Goal: Task Accomplishment & Management: Manage account settings

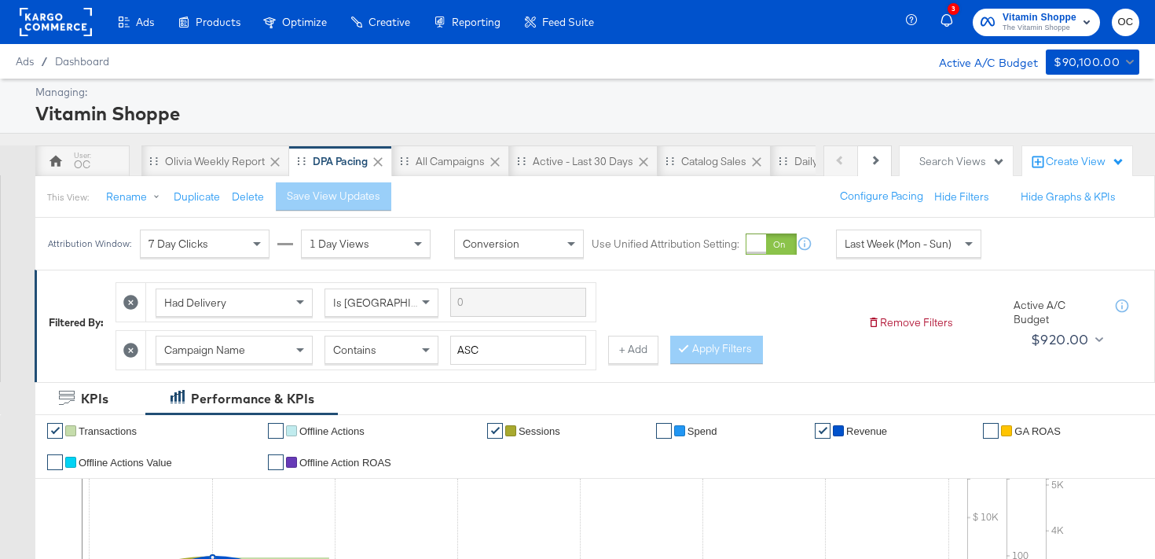
click at [70, 20] on rect at bounding box center [56, 22] width 72 height 28
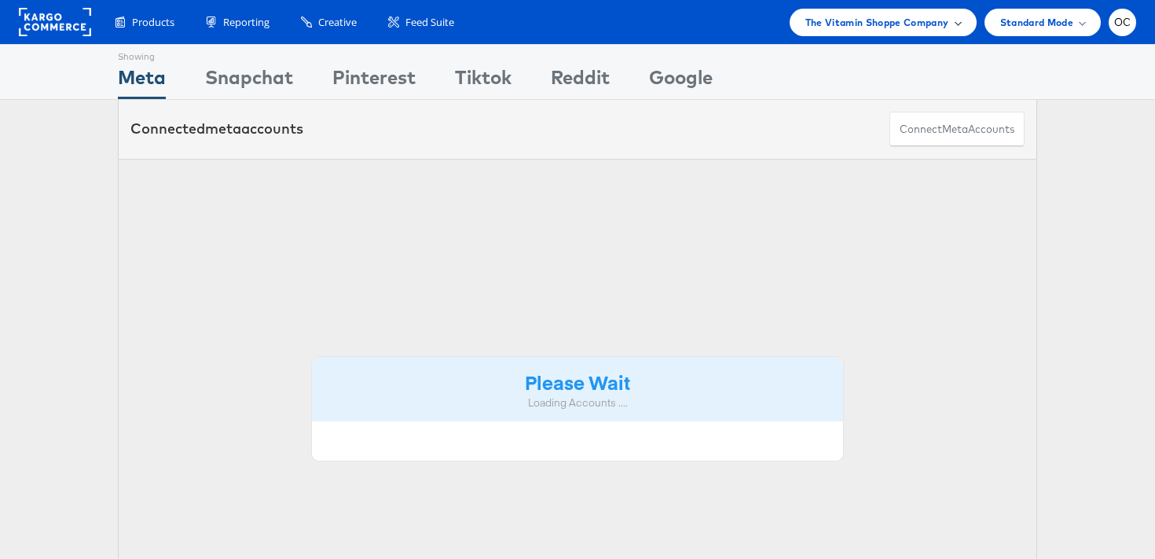
click at [901, 15] on span "The Vitamin Shoppe Company" at bounding box center [878, 22] width 144 height 17
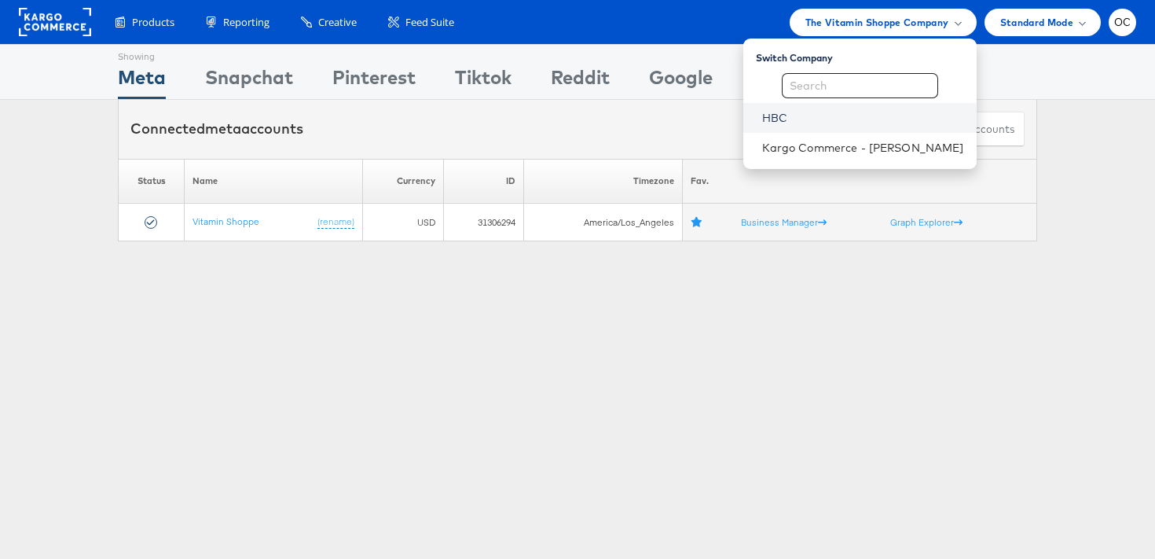
click at [829, 113] on link "HBC" at bounding box center [863, 118] width 202 height 16
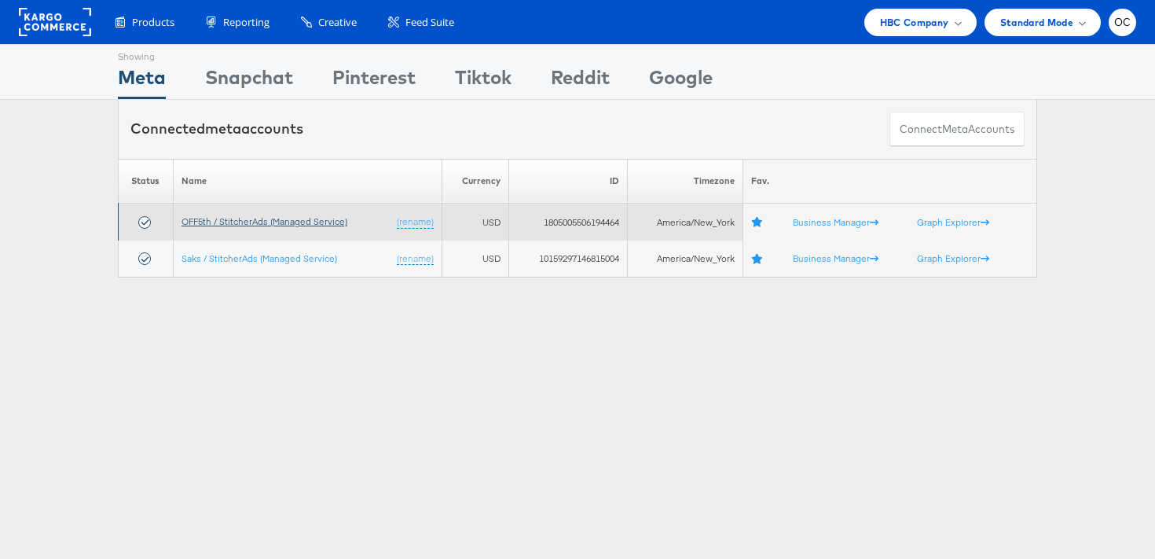
click at [227, 220] on link "OFF5th / StitcherAds (Managed Service)" at bounding box center [265, 221] width 166 height 12
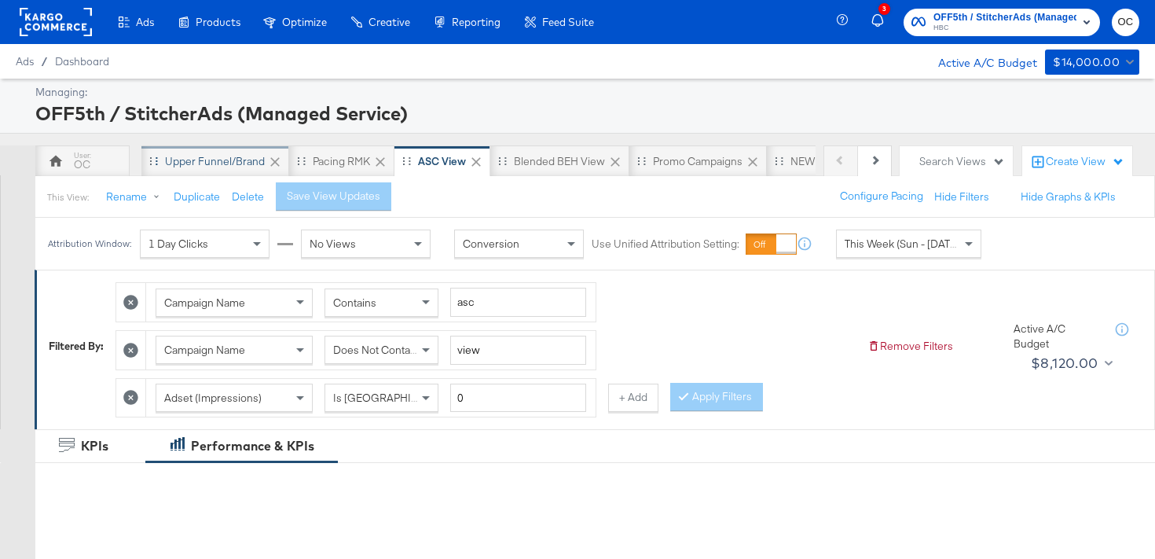
click at [226, 158] on div "Upper Funnel/Brand" at bounding box center [215, 161] width 100 height 15
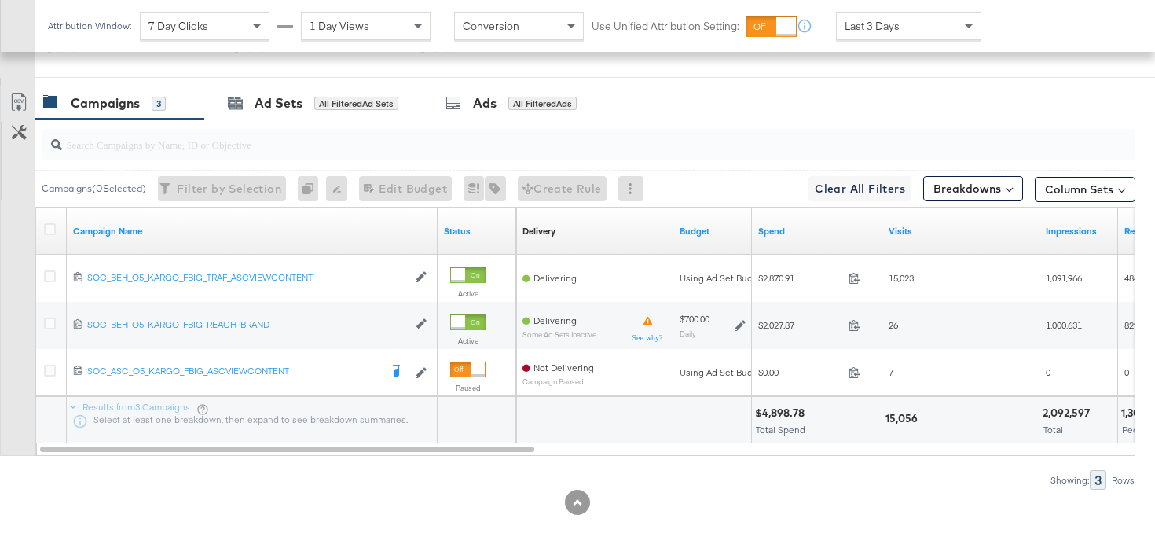
scroll to position [761, 0]
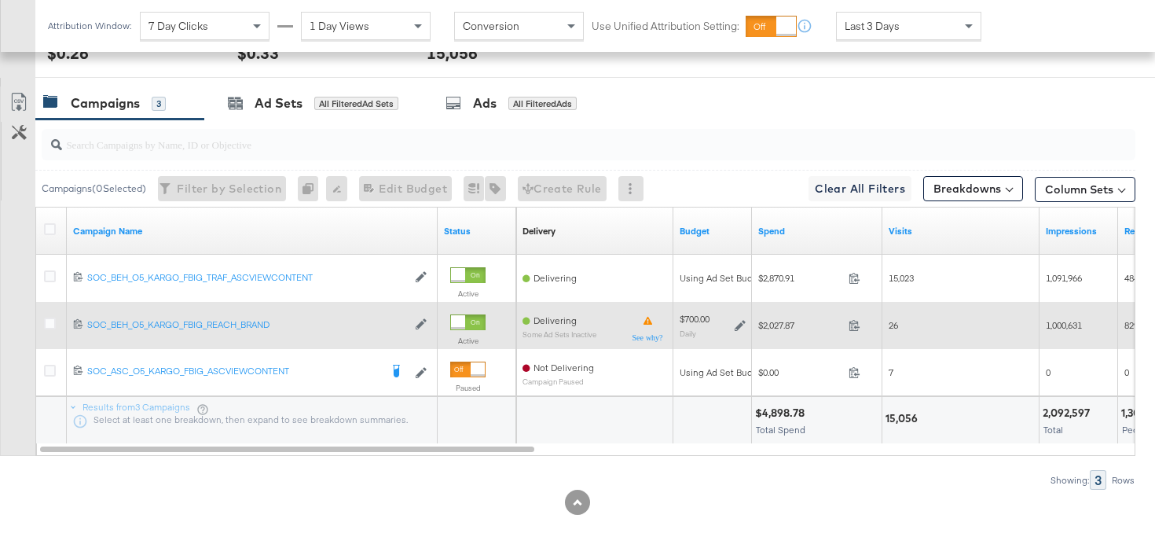
click at [740, 325] on icon at bounding box center [740, 325] width 11 height 11
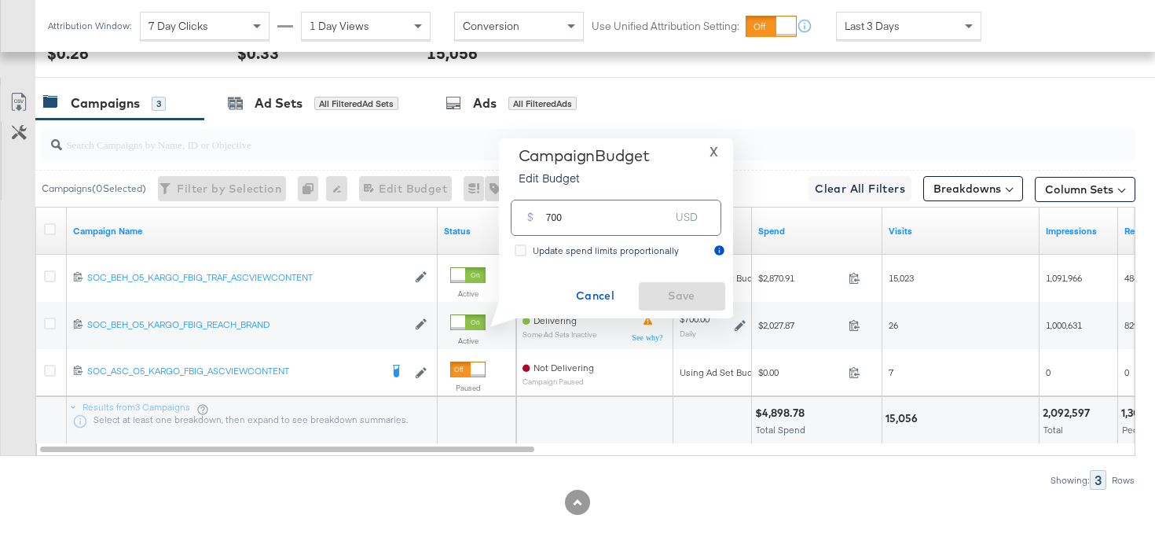
click at [549, 218] on input "700" at bounding box center [608, 211] width 124 height 34
type input "800"
click at [677, 303] on span "Save" at bounding box center [682, 296] width 74 height 20
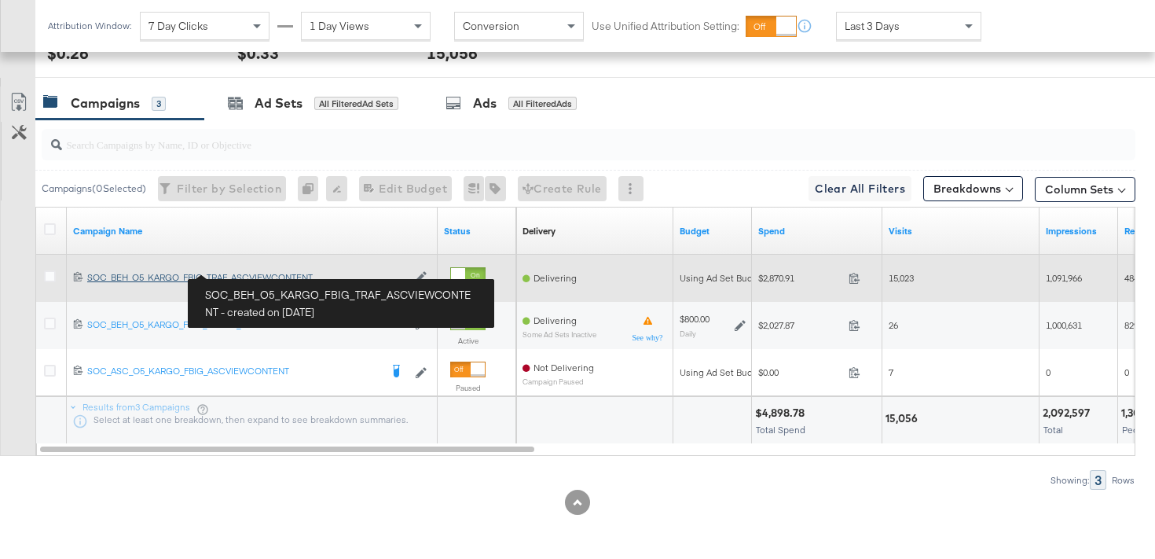
click at [285, 280] on div "SOC_BEH_O5_KARGO_FBIG_TRAF_ASCVIEWCONTENT SOC_BEH_O5_KARGO_FBIG_TRAF_ASCVIEWCON…" at bounding box center [247, 277] width 320 height 13
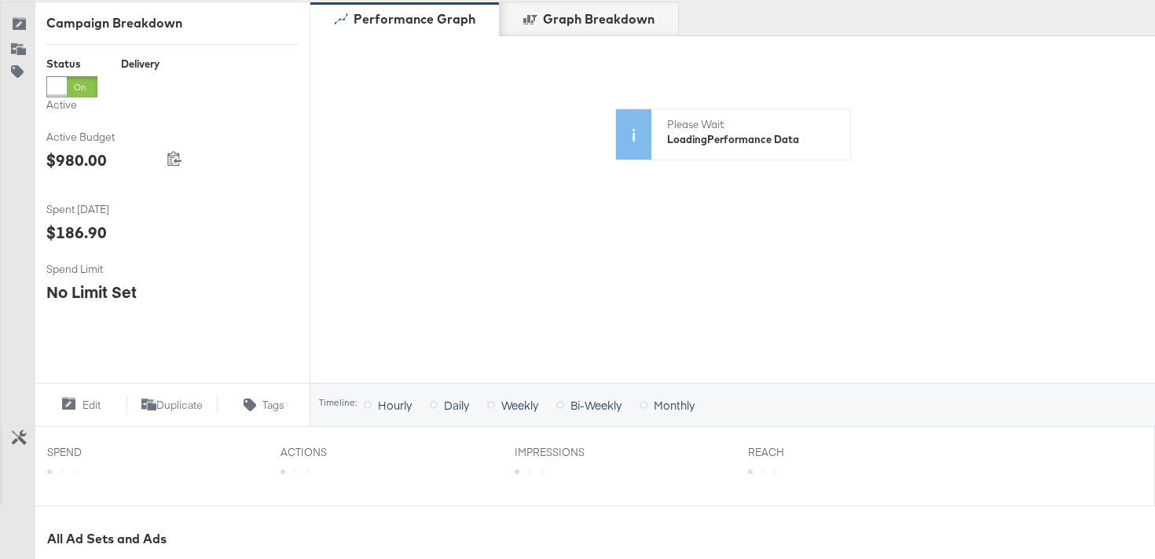
scroll to position [608, 0]
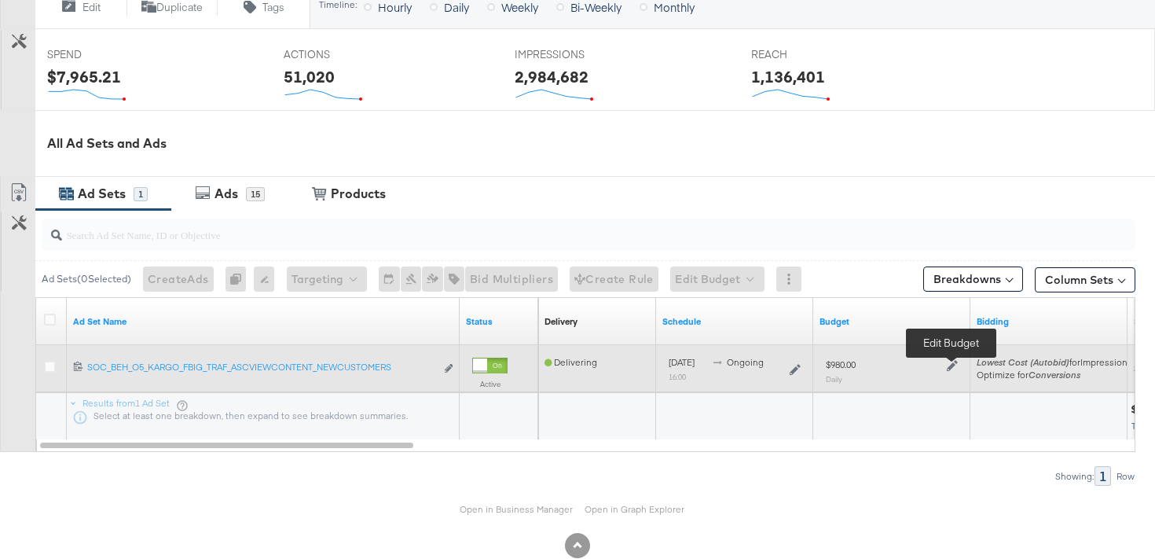
click at [951, 367] on icon at bounding box center [952, 365] width 11 height 11
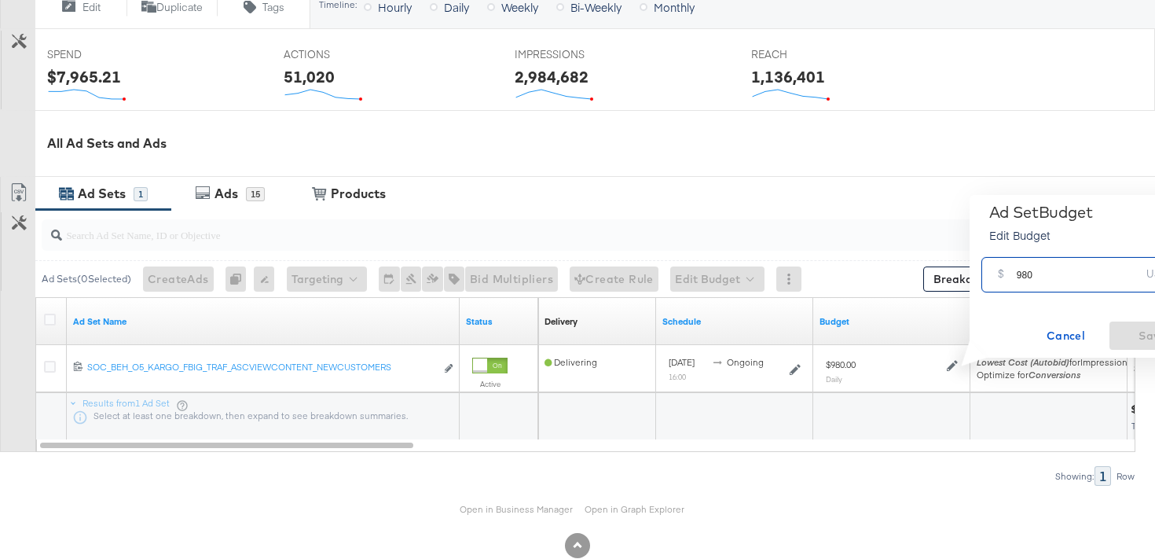
drag, startPoint x: 1027, startPoint y: 272, endPoint x: 997, endPoint y: 270, distance: 30.0
click at [997, 270] on div "$ 980 USD" at bounding box center [1087, 274] width 211 height 35
type input "1120"
click at [1140, 333] on span "Save" at bounding box center [1153, 336] width 74 height 20
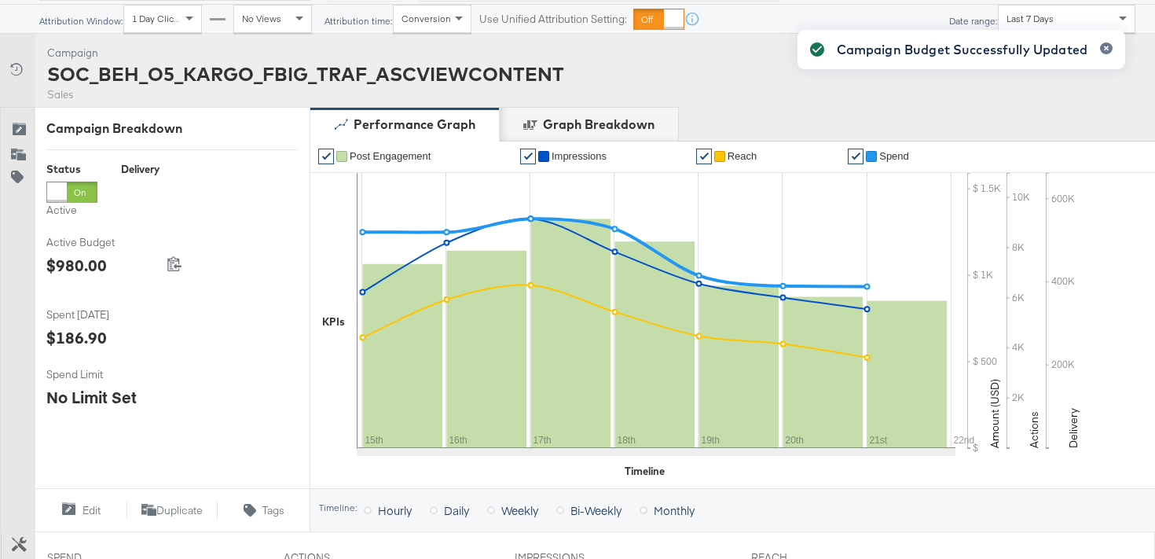
scroll to position [0, 0]
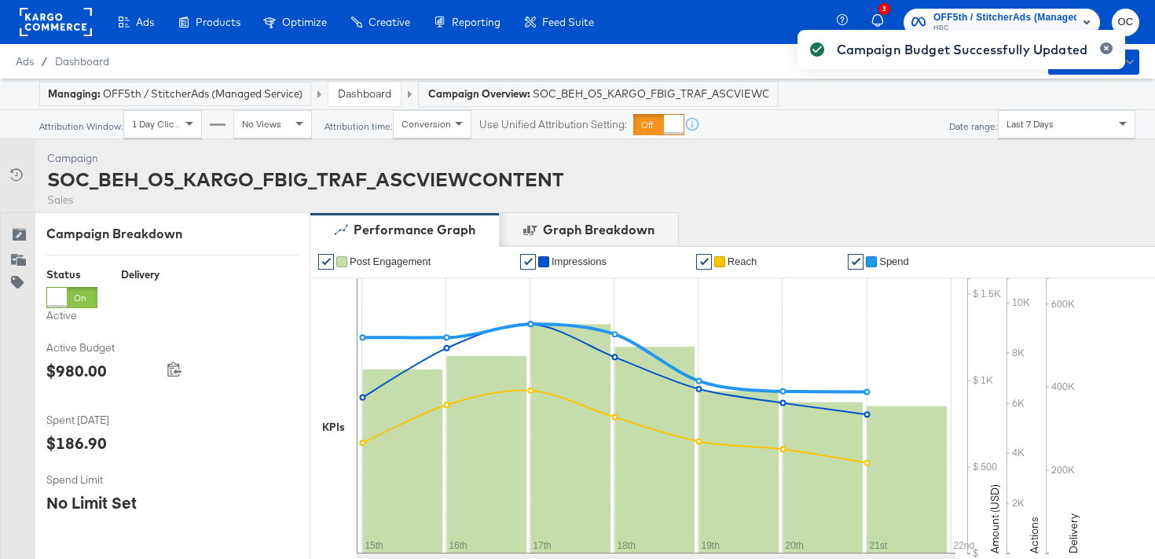
click at [380, 96] on link "Dashboard" at bounding box center [364, 93] width 53 height 14
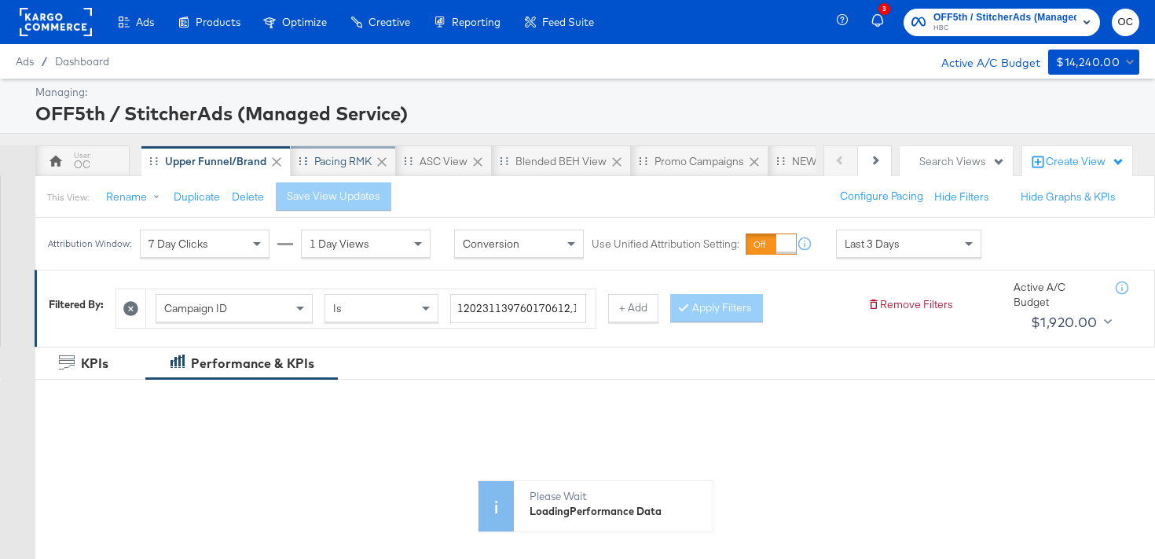
click at [303, 171] on div "Pacing RMK" at bounding box center [343, 160] width 105 height 31
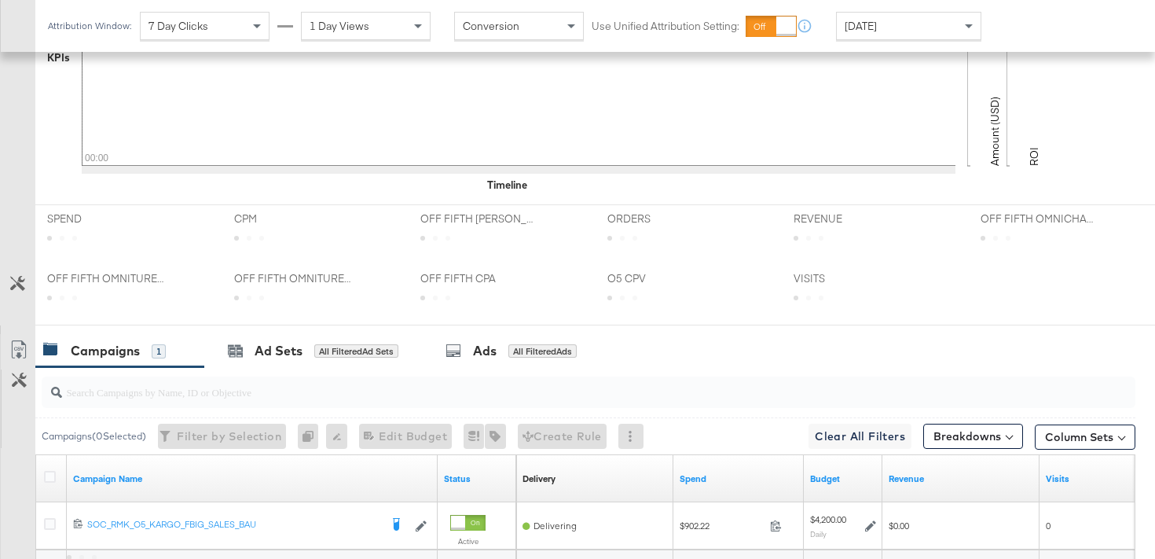
scroll to position [702, 0]
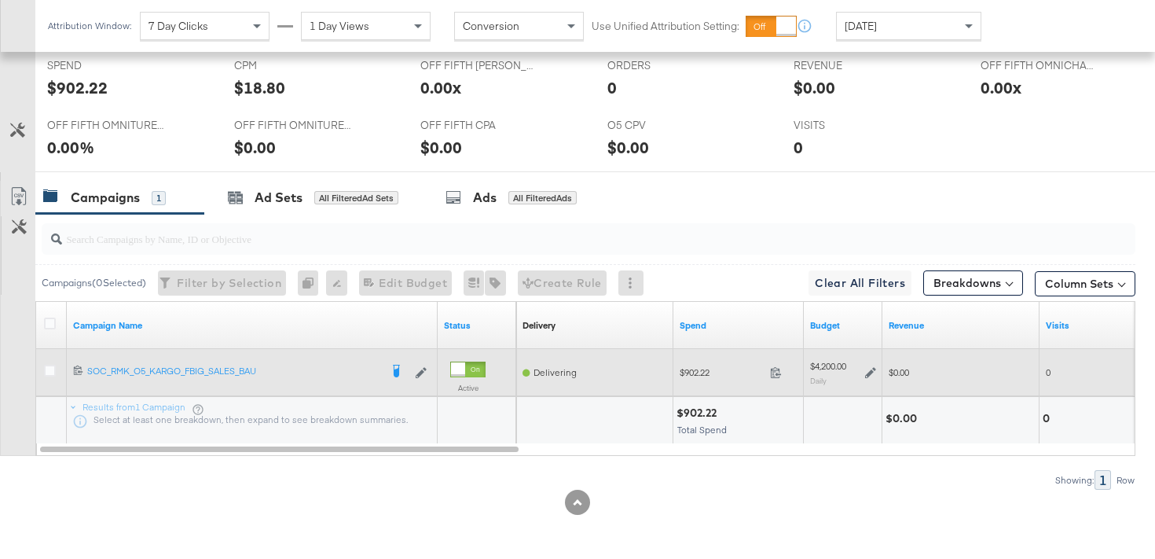
click at [868, 371] on icon at bounding box center [870, 372] width 11 height 11
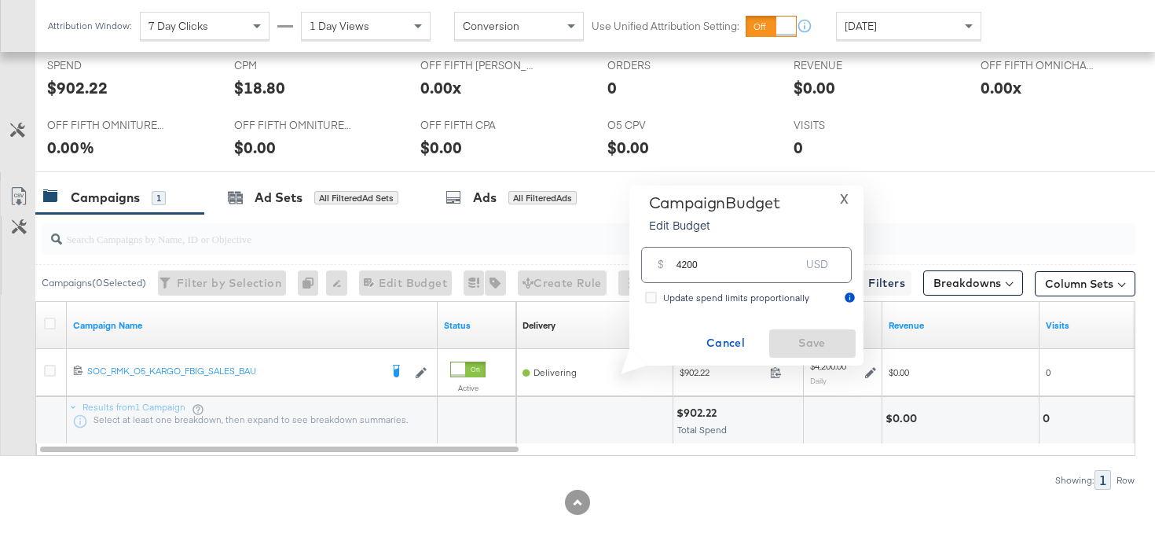
click at [686, 266] on input "4200" at bounding box center [739, 258] width 124 height 34
type input "4800"
click at [811, 348] on span "Save" at bounding box center [813, 343] width 74 height 20
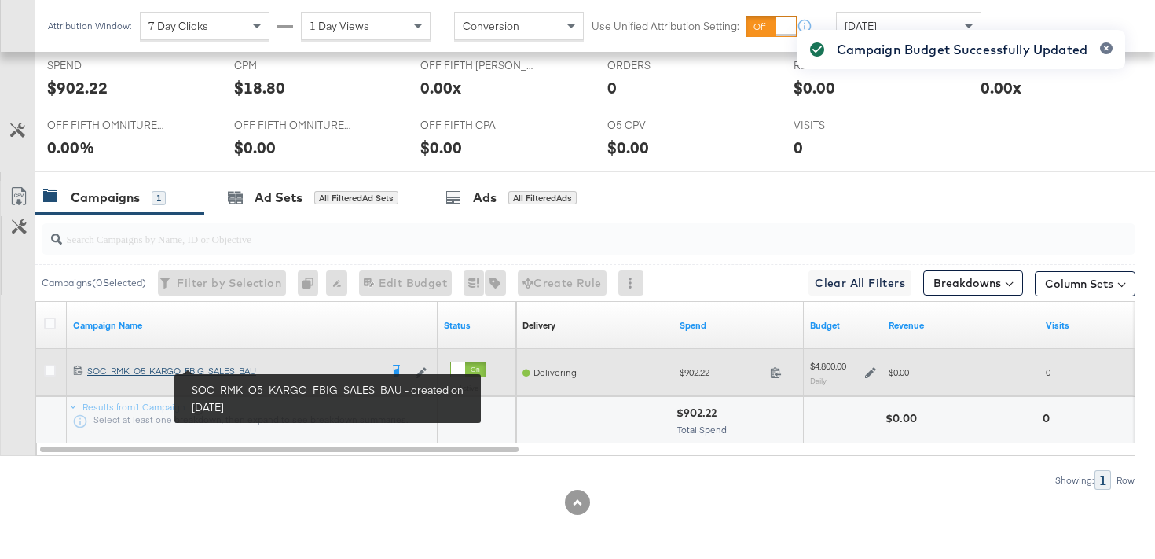
click at [229, 376] on div "SOC_RMK_O5_KARGO_FBIG_SALES_BAU SOC_RMK_O5_KARGO_FBIG_SALES_BAU" at bounding box center [233, 371] width 292 height 13
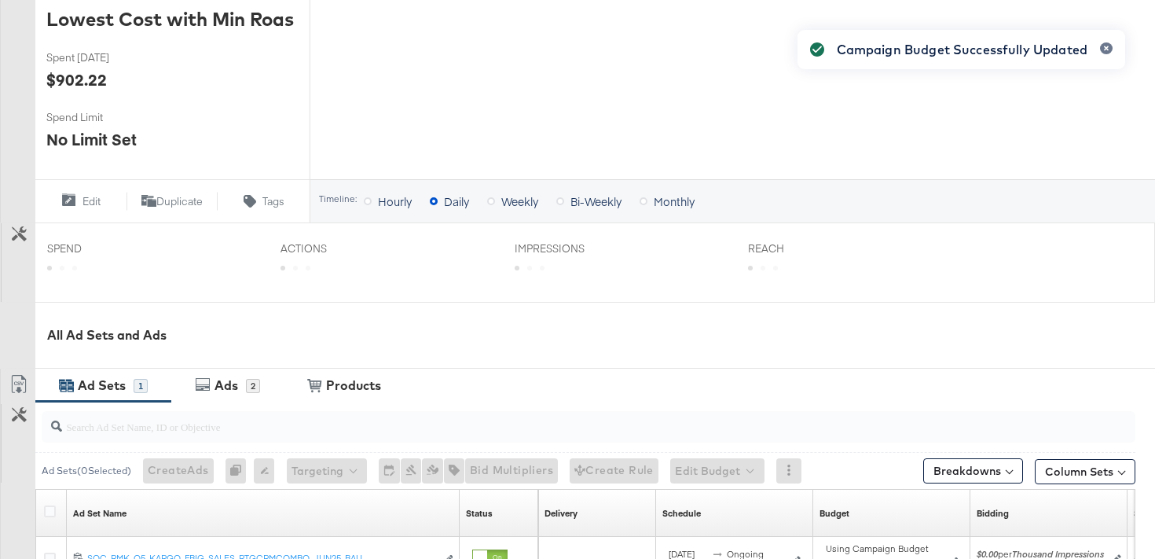
scroll to position [643, 0]
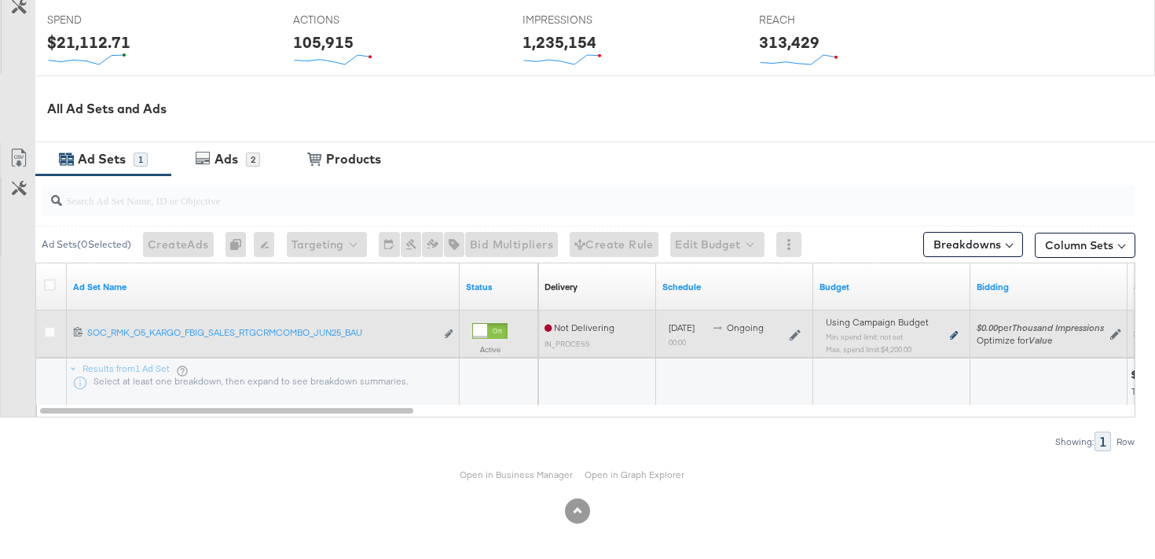
click at [955, 334] on icon at bounding box center [954, 335] width 8 height 9
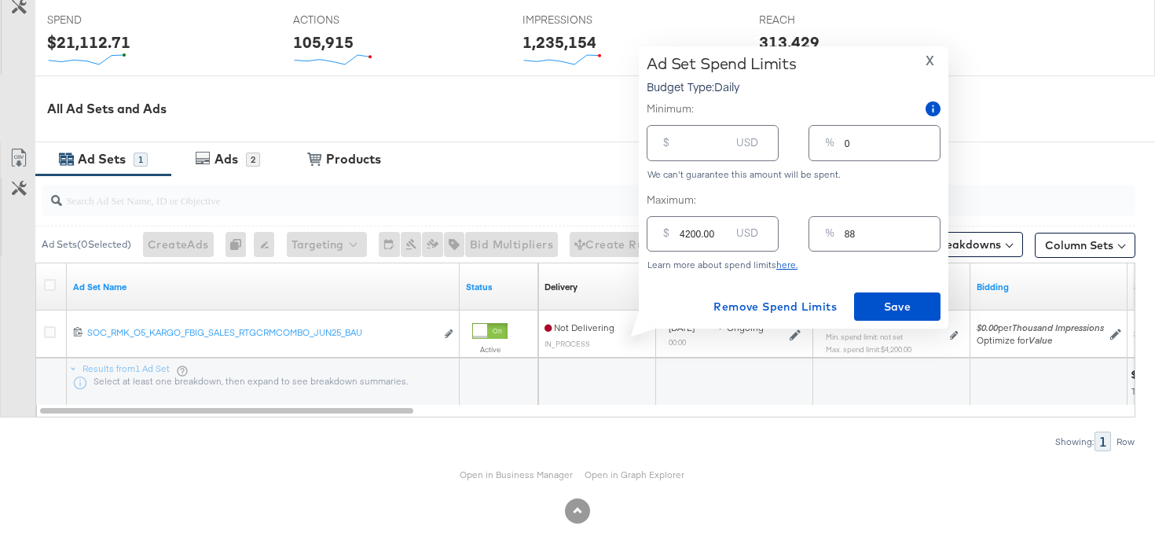
click at [688, 235] on input "4200.00" at bounding box center [705, 228] width 50 height 34
type input "400.00"
type input "8"
type input "4800.00"
type input "100"
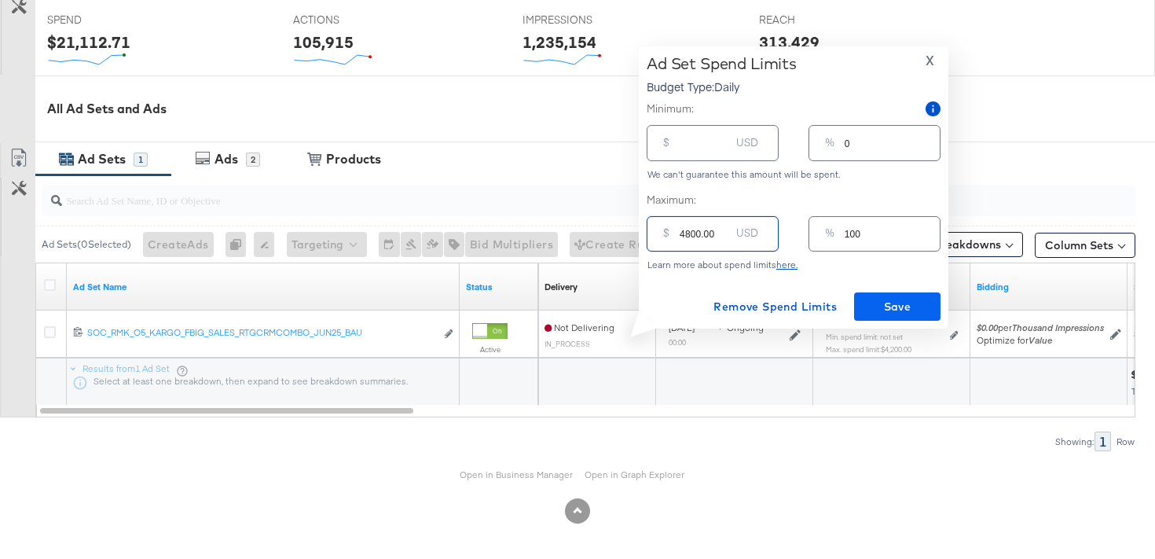
type input "4800.00"
click at [901, 303] on span "Save" at bounding box center [898, 307] width 74 height 20
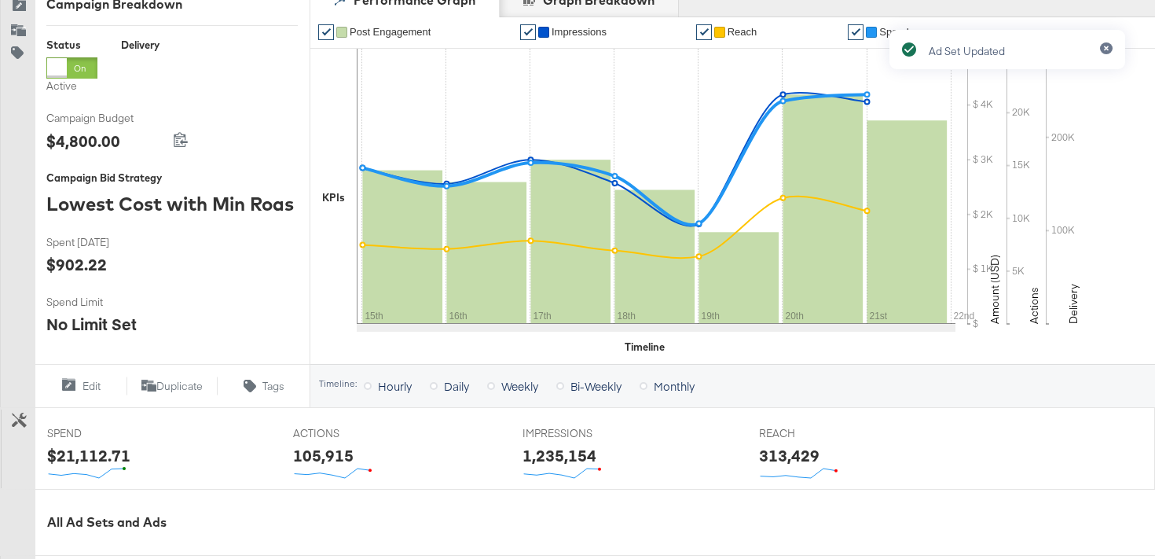
scroll to position [0, 0]
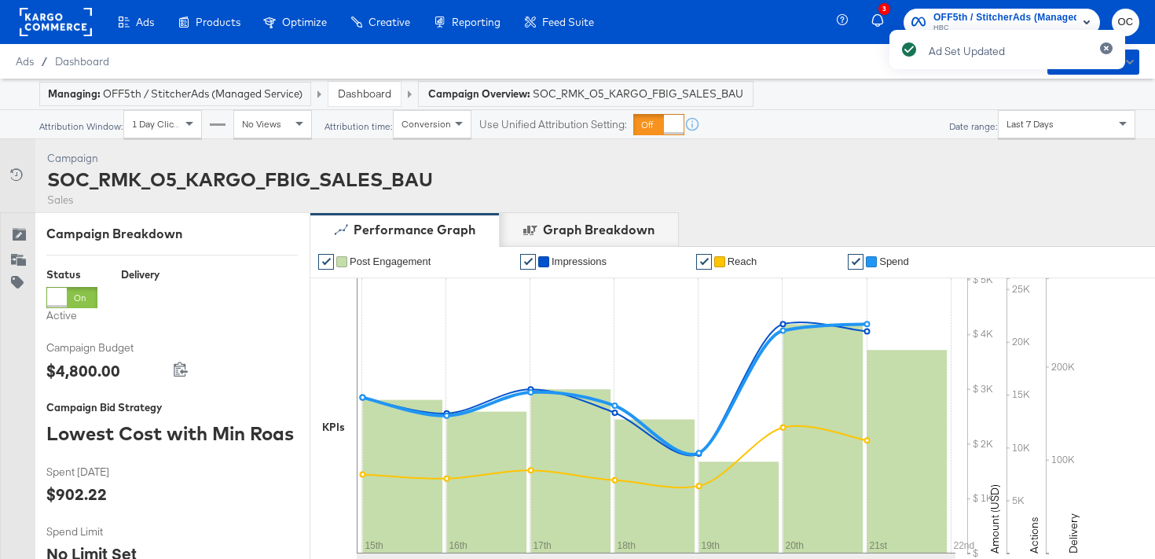
click at [374, 88] on link "Dashboard" at bounding box center [364, 93] width 53 height 14
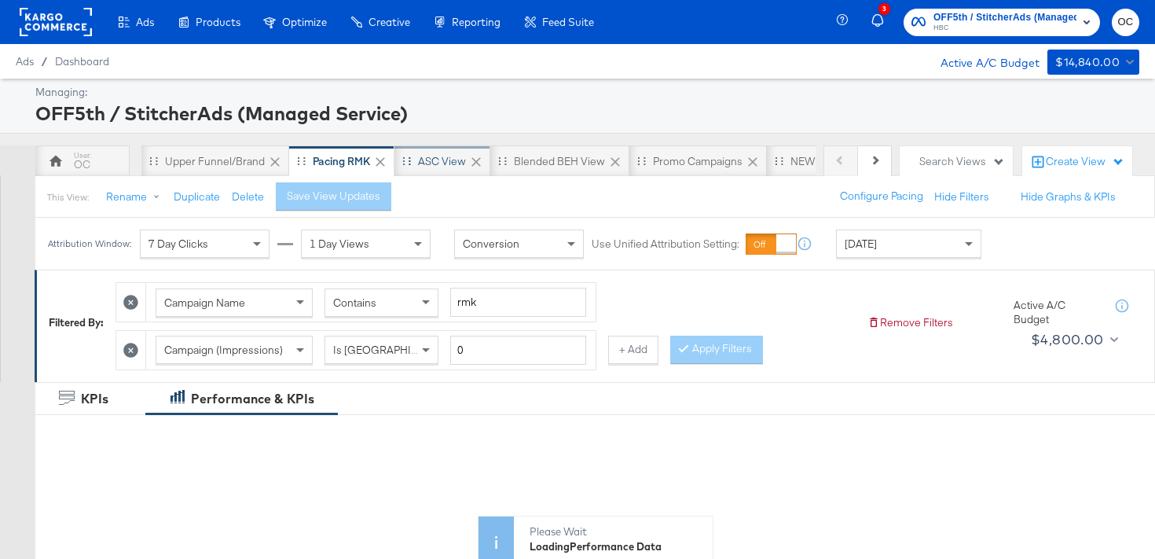
click at [422, 167] on div "ASC View" at bounding box center [442, 161] width 48 height 15
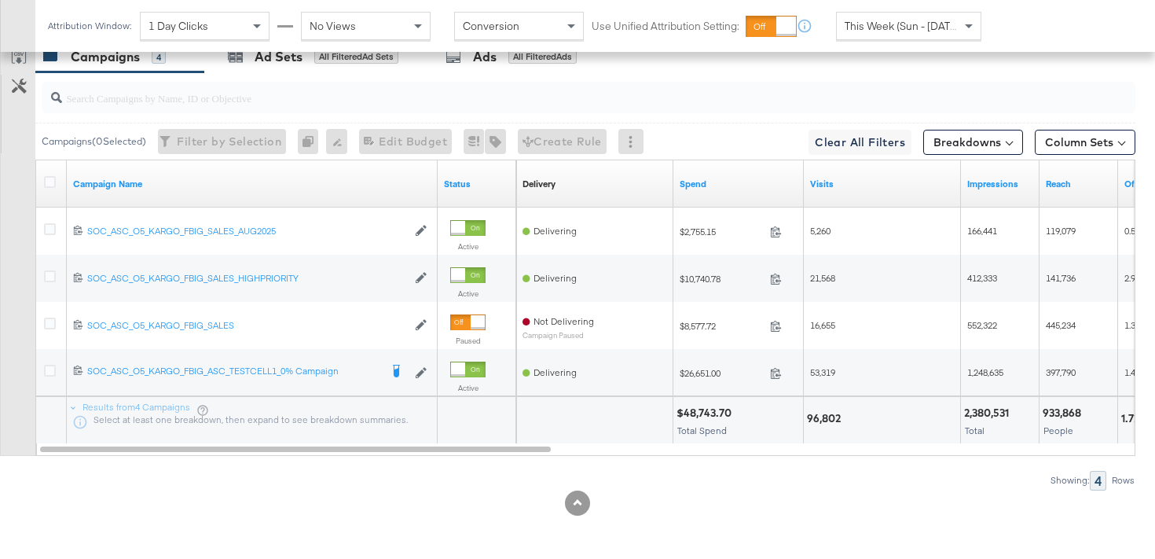
scroll to position [844, 0]
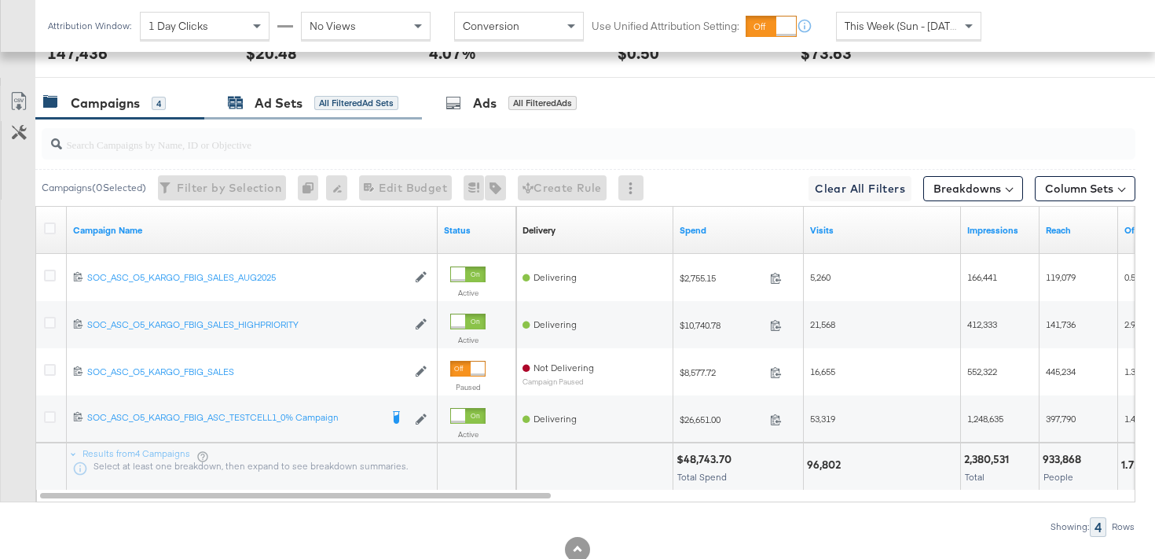
click at [311, 105] on div "Ad Sets All Filtered Ad Sets" at bounding box center [313, 103] width 171 height 18
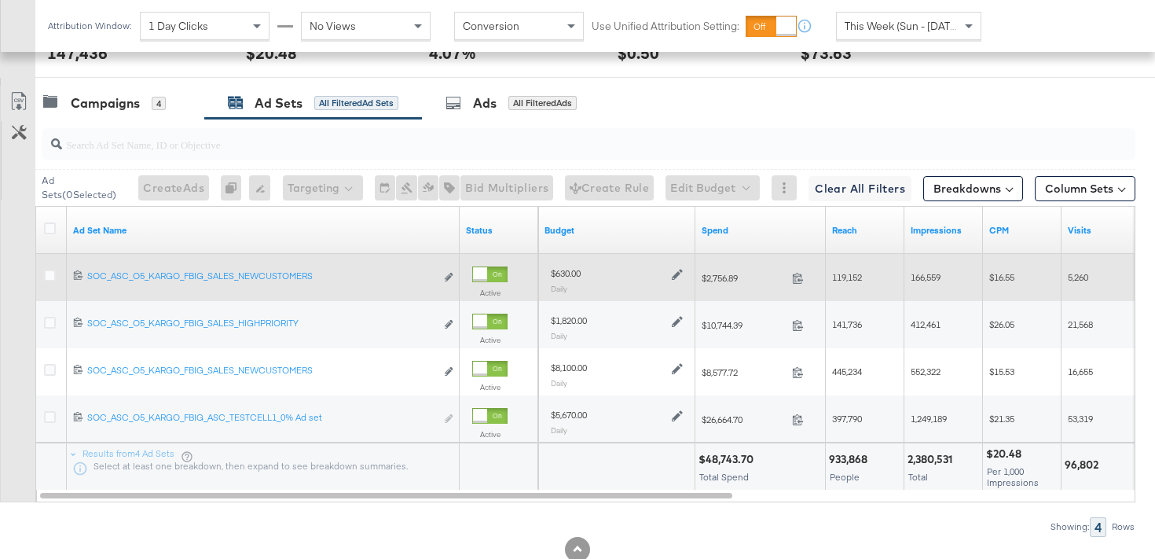
scroll to position [890, 0]
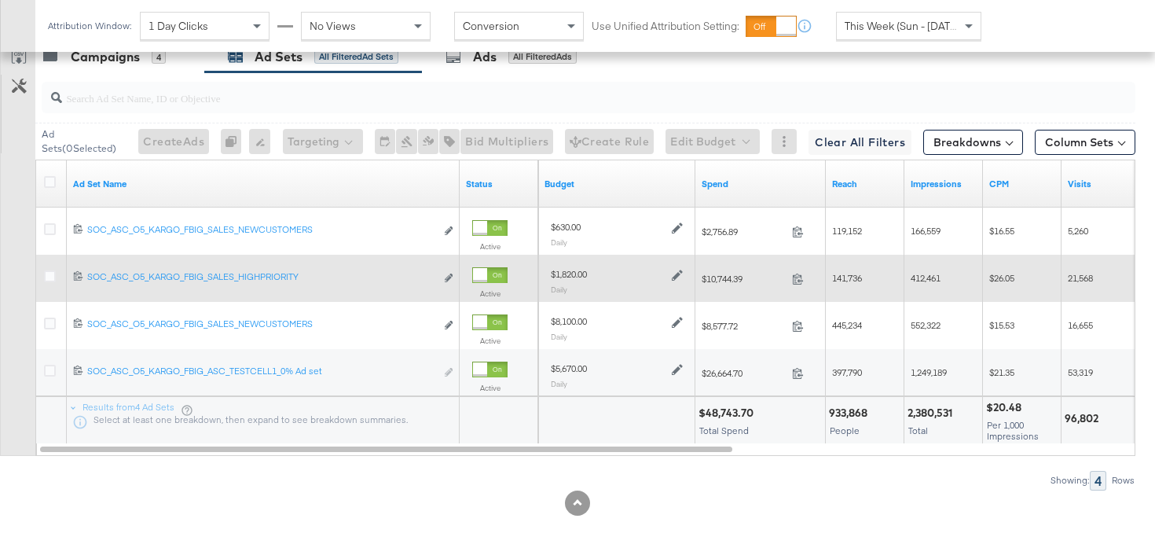
click at [677, 277] on icon at bounding box center [677, 275] width 11 height 11
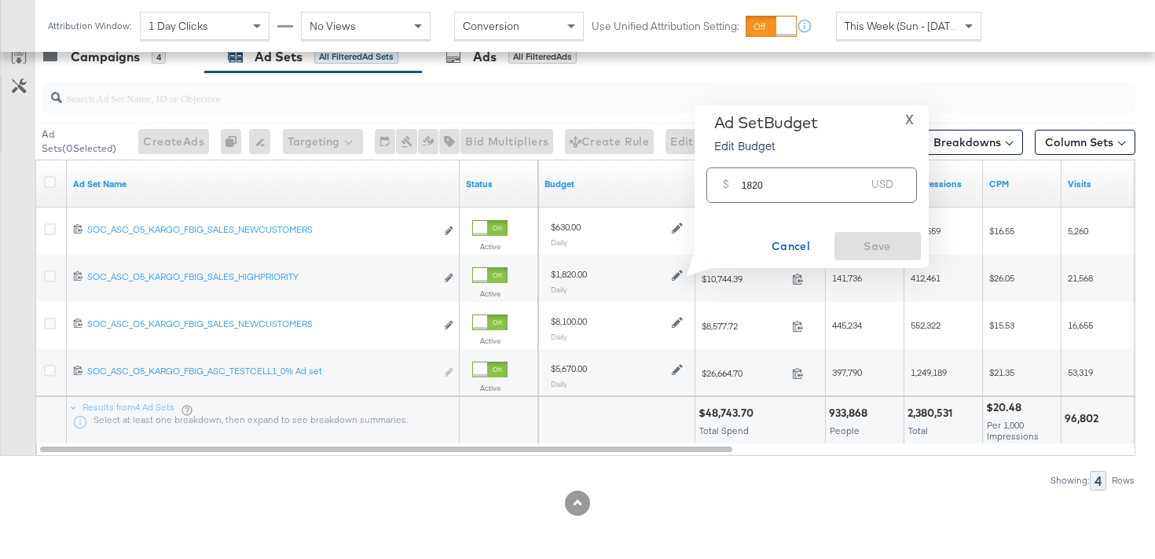
click at [754, 185] on input "1820" at bounding box center [804, 179] width 124 height 34
type input "2080"
click at [871, 243] on span "Save" at bounding box center [878, 247] width 74 height 20
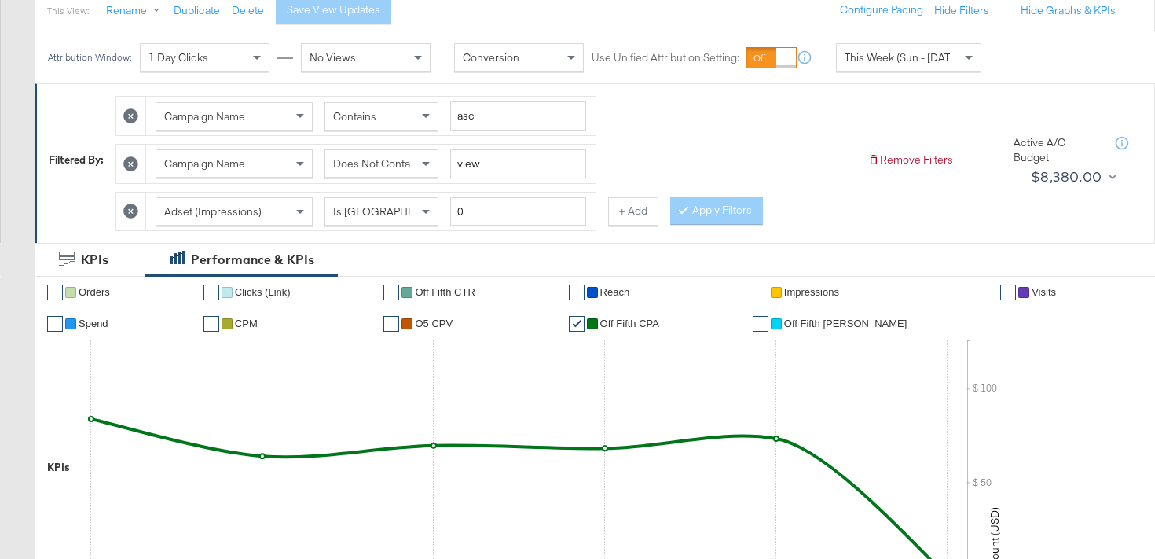
scroll to position [0, 0]
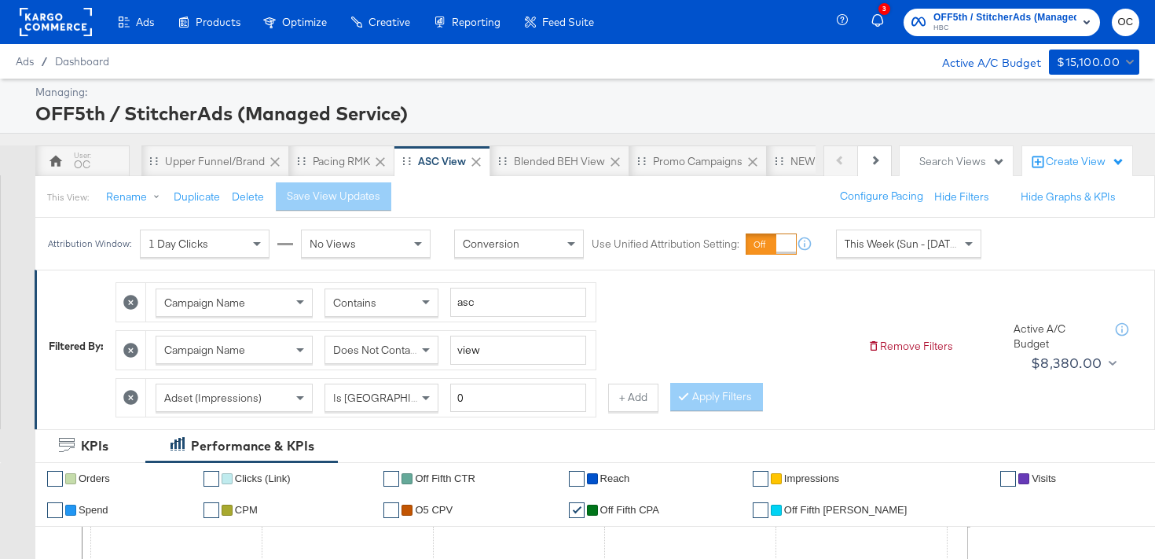
click at [857, 259] on div "Attribution Window: 1 Day Clicks No Views Conversion Use Unified Attribution Se…" at bounding box center [518, 244] width 966 height 52
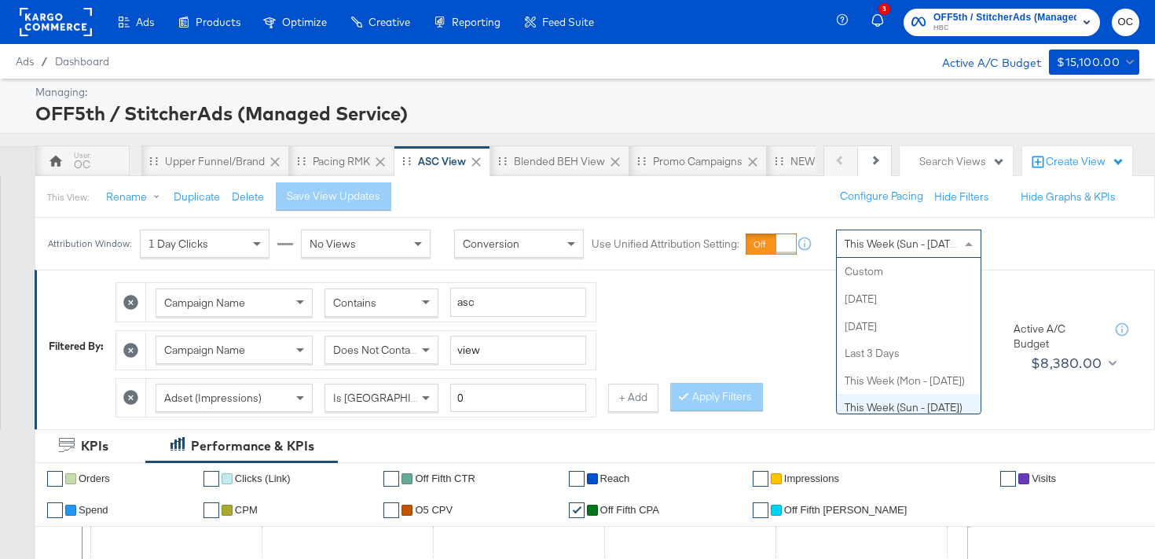
click at [870, 248] on span "This Week (Sun - Today)" at bounding box center [904, 244] width 118 height 14
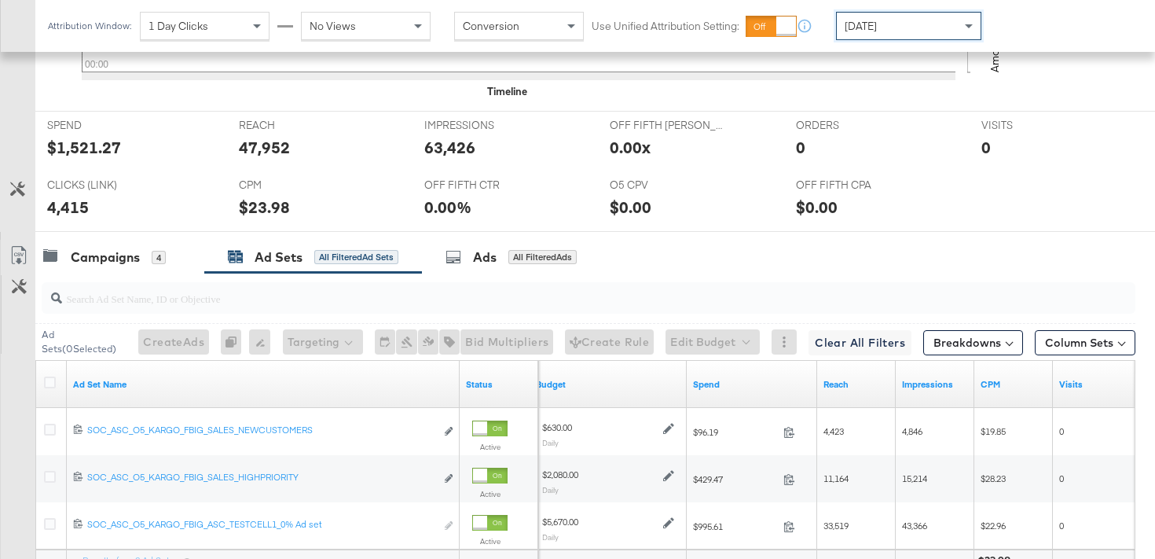
scroll to position [843, 0]
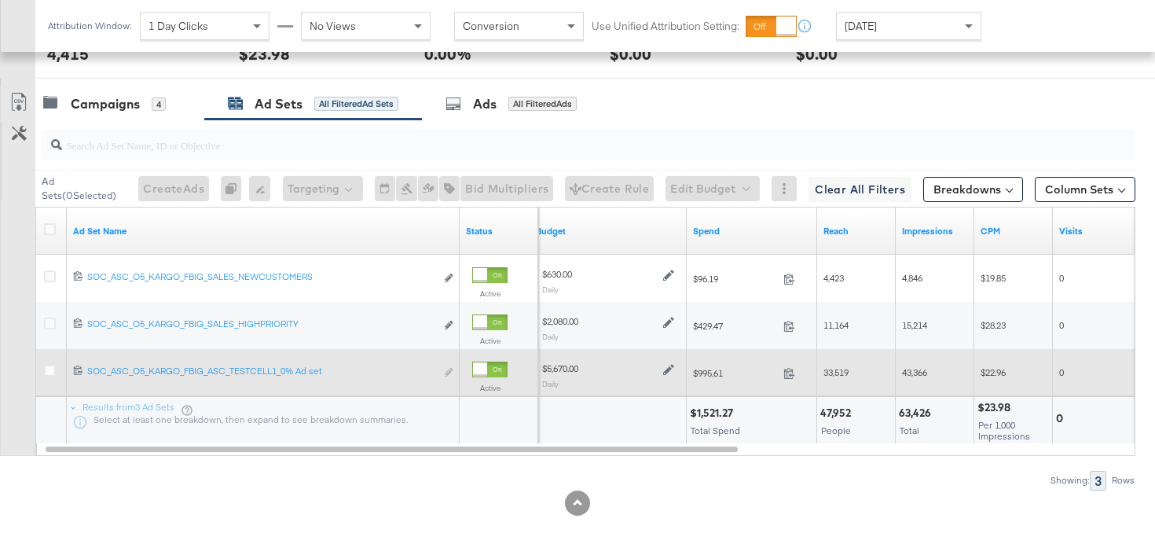
click at [668, 372] on icon at bounding box center [668, 370] width 11 height 11
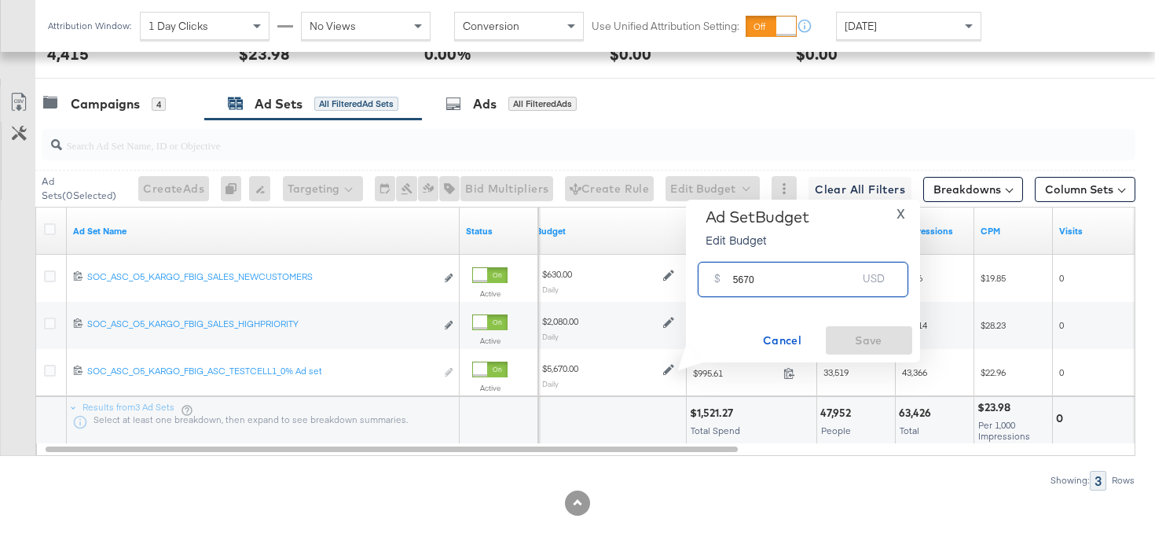
click at [736, 281] on input "5670" at bounding box center [795, 273] width 124 height 34
type input "6480"
click at [864, 342] on span "Save" at bounding box center [869, 341] width 74 height 20
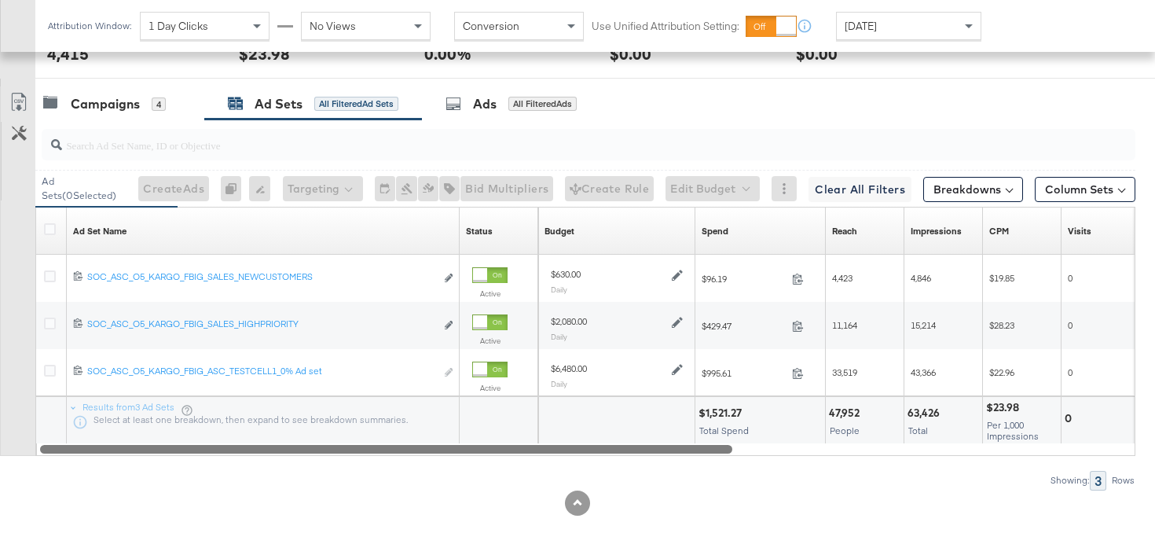
drag, startPoint x: 578, startPoint y: 447, endPoint x: 469, endPoint y: 446, distance: 109.2
click at [469, 447] on div at bounding box center [386, 448] width 692 height 13
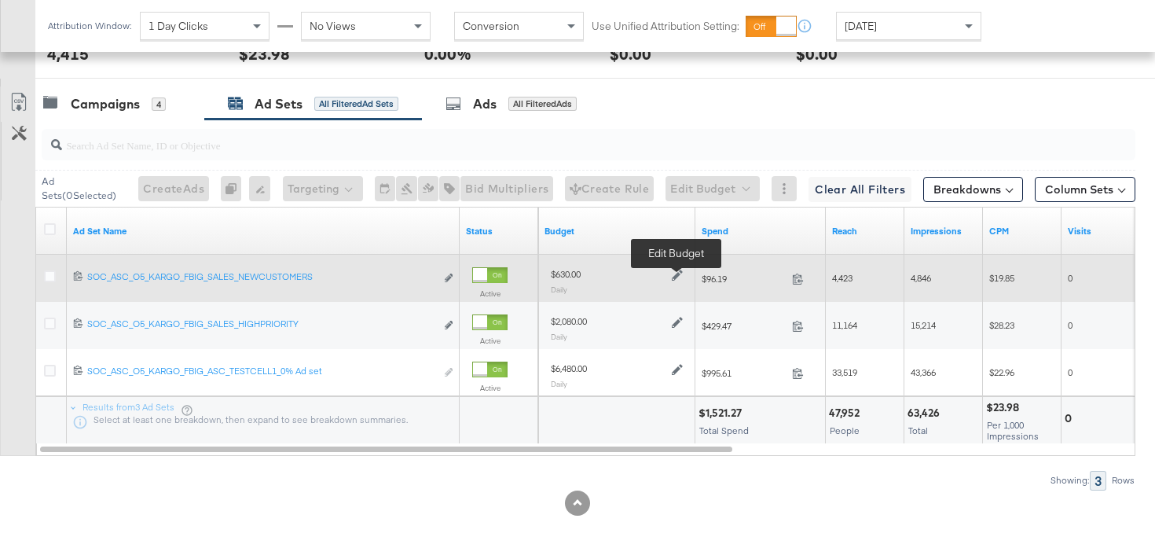
click at [680, 277] on icon at bounding box center [677, 275] width 11 height 11
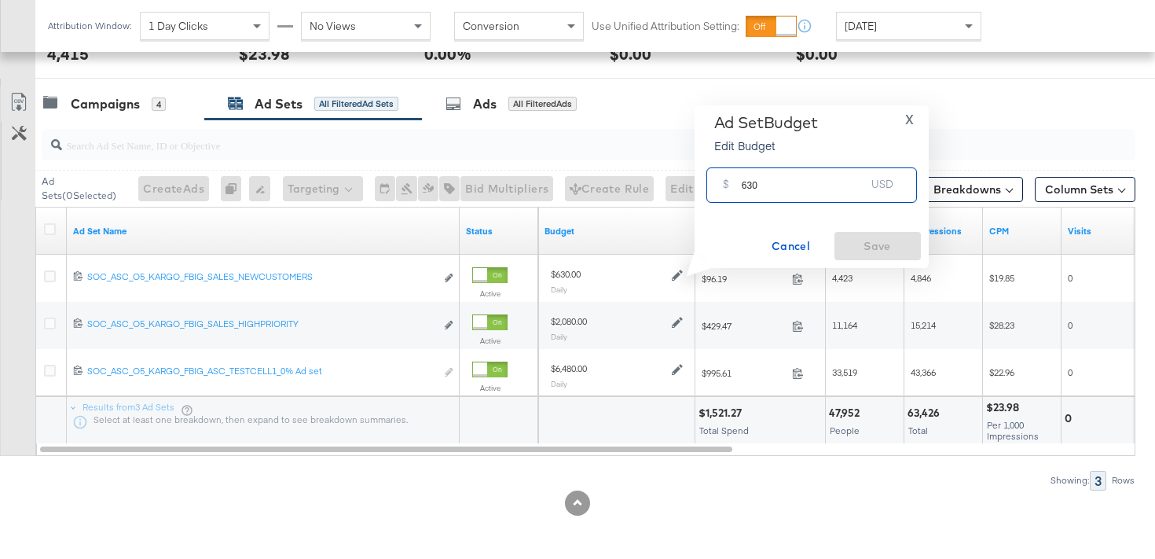
drag, startPoint x: 751, startPoint y: 182, endPoint x: 708, endPoint y: 182, distance: 42.4
click at [708, 182] on div "$ 630 USD" at bounding box center [812, 184] width 211 height 35
type input "720"
click at [878, 233] on button "Save" at bounding box center [878, 246] width 86 height 28
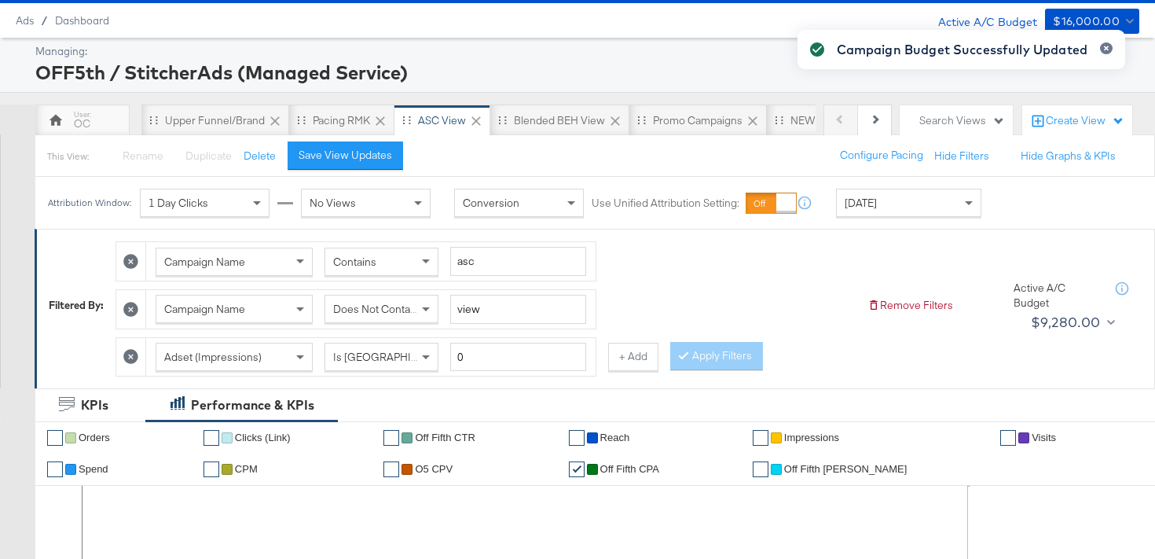
scroll to position [0, 0]
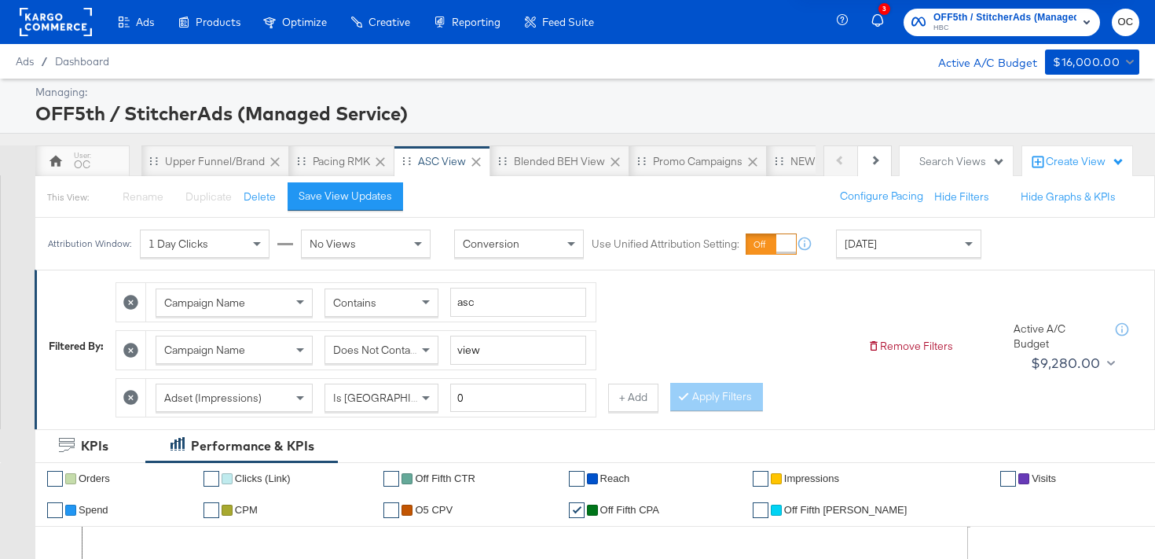
click at [798, 164] on div "Campaign Budget Successfully Updated" at bounding box center [961, 251] width 359 height 474
click at [874, 163] on icon at bounding box center [874, 160] width 9 height 9
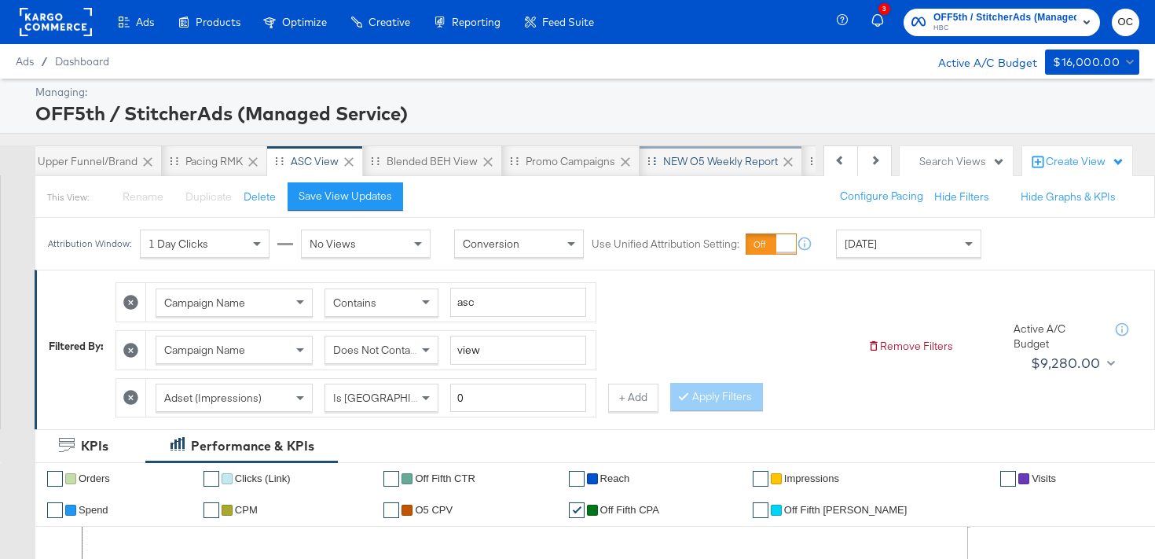
scroll to position [0, 157]
click at [703, 160] on div "NEW O5 Weekly Report" at bounding box center [690, 161] width 115 height 15
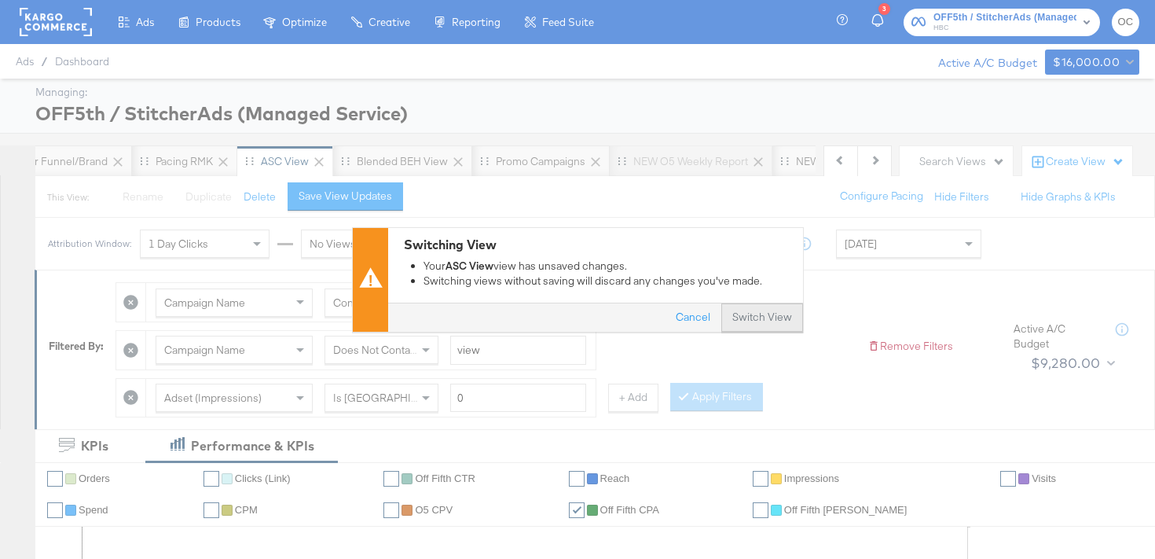
click at [760, 320] on button "Switch View" at bounding box center [762, 317] width 82 height 28
